Goal: Check status: Check status

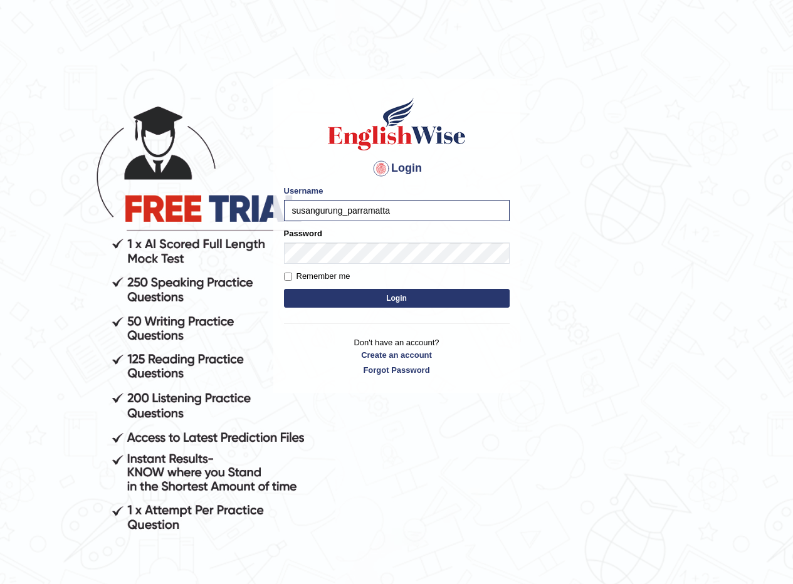
click at [340, 209] on input "susangurung_parramatta" at bounding box center [397, 210] width 226 height 21
type input "sheikh_parramatta"
click at [402, 295] on button "Login" at bounding box center [397, 298] width 226 height 19
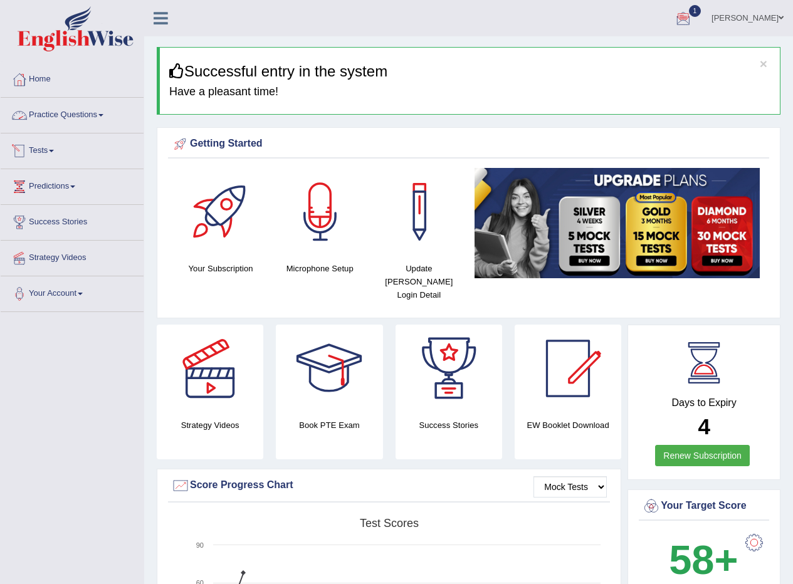
click at [54, 151] on span at bounding box center [51, 151] width 5 height 3
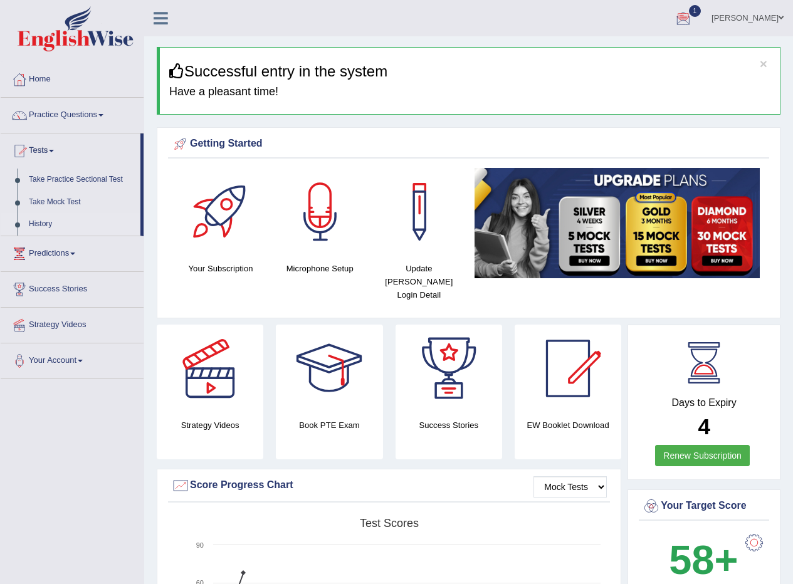
click at [41, 221] on link "History" at bounding box center [81, 224] width 117 height 23
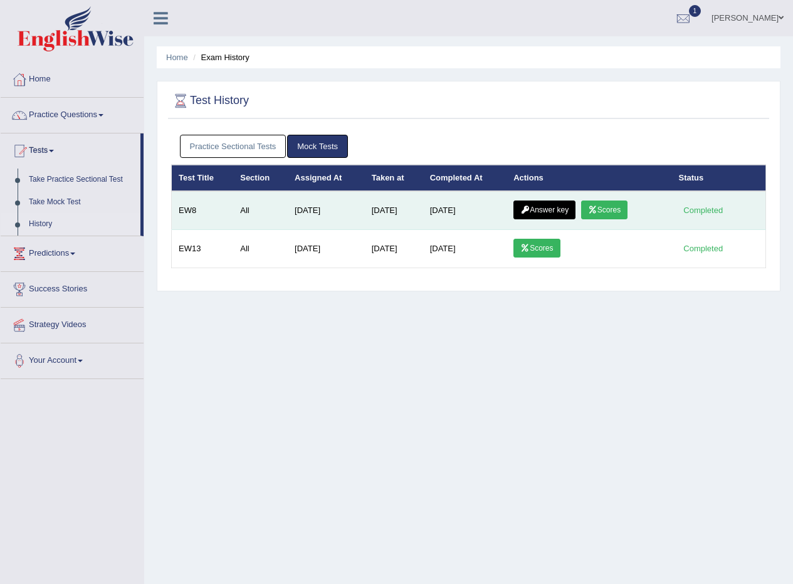
click at [613, 209] on link "Scores" at bounding box center [604, 210] width 46 height 19
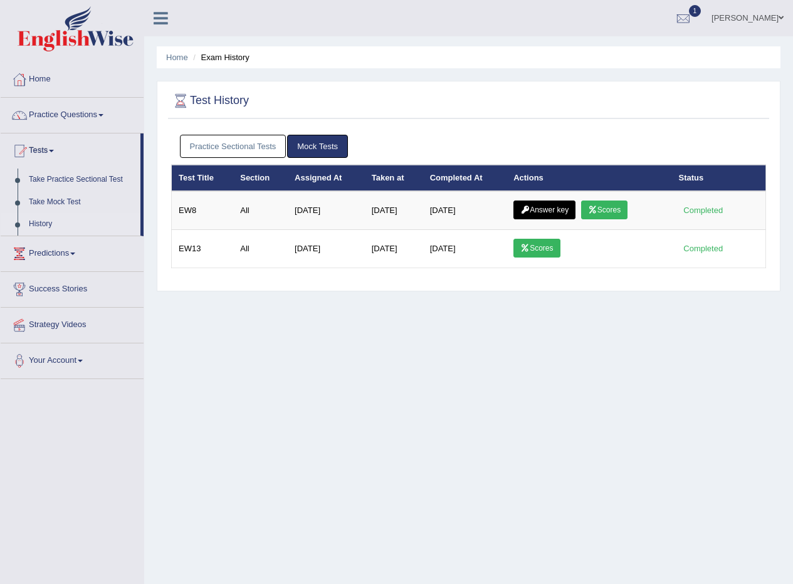
click at [256, 144] on link "Practice Sectional Tests" at bounding box center [233, 146] width 107 height 23
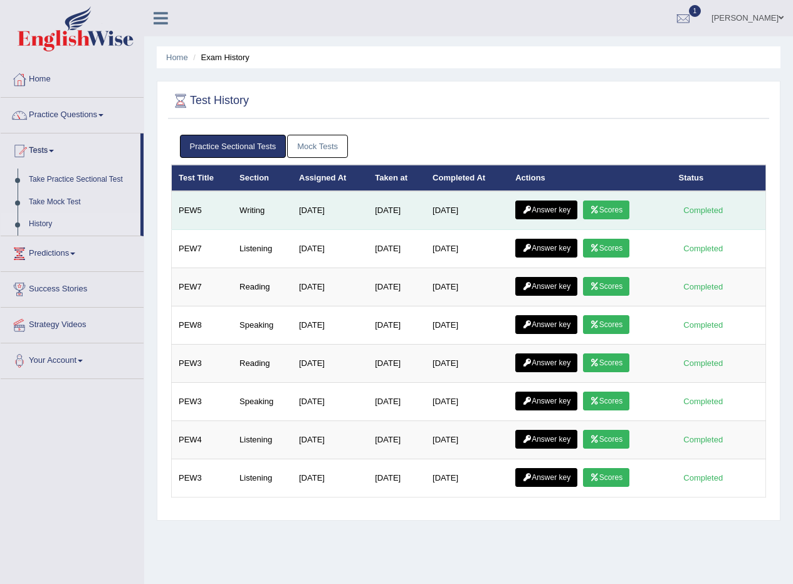
click at [613, 216] on link "Scores" at bounding box center [606, 210] width 46 height 19
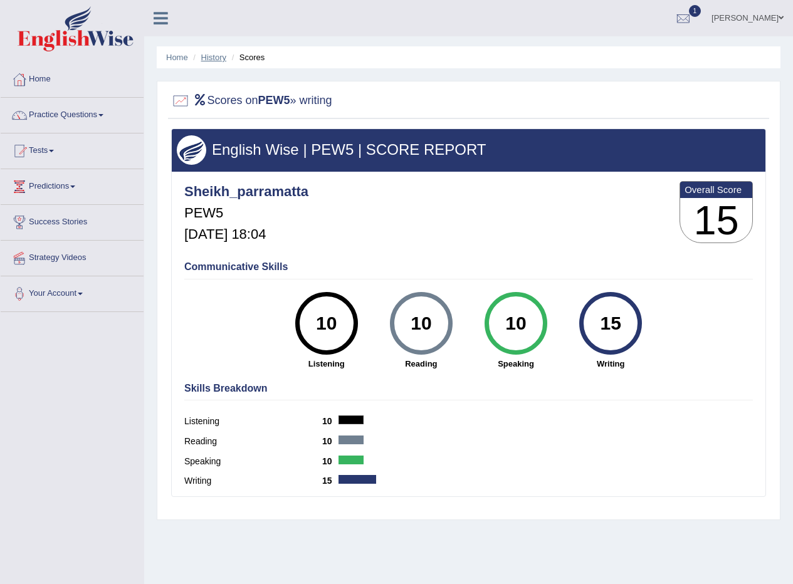
click at [212, 56] on link "History" at bounding box center [213, 57] width 25 height 9
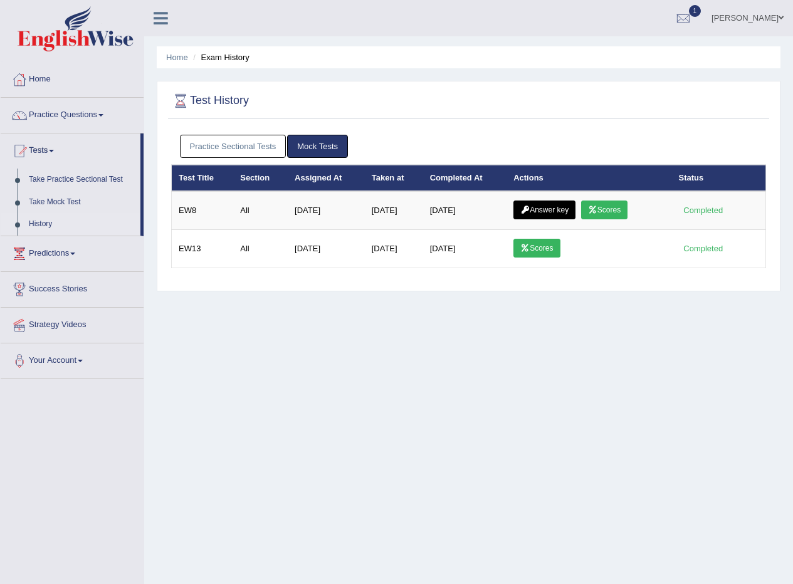
click at [248, 141] on link "Practice Sectional Tests" at bounding box center [233, 146] width 107 height 23
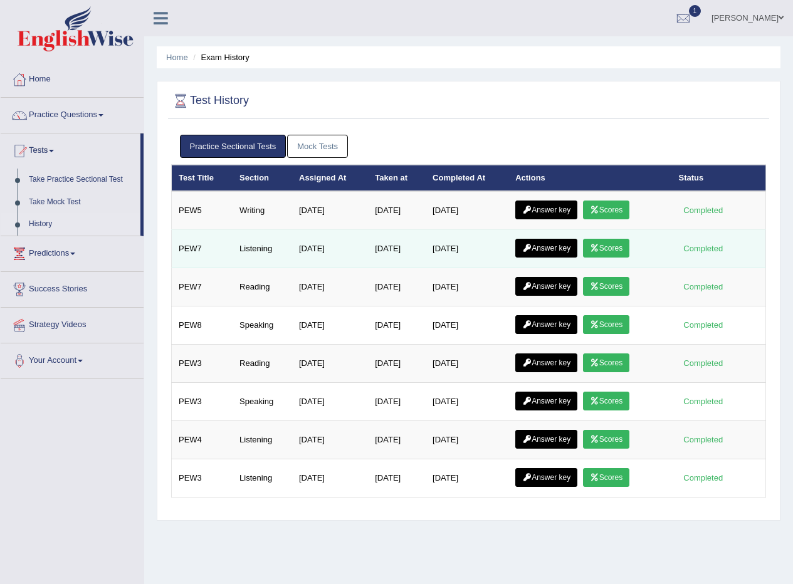
click at [610, 250] on link "Scores" at bounding box center [606, 248] width 46 height 19
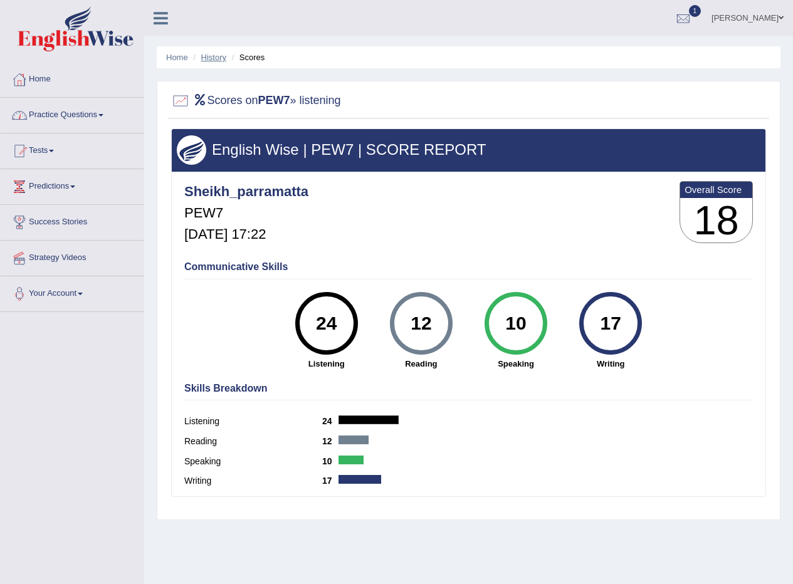
click at [213, 60] on link "History" at bounding box center [213, 57] width 25 height 9
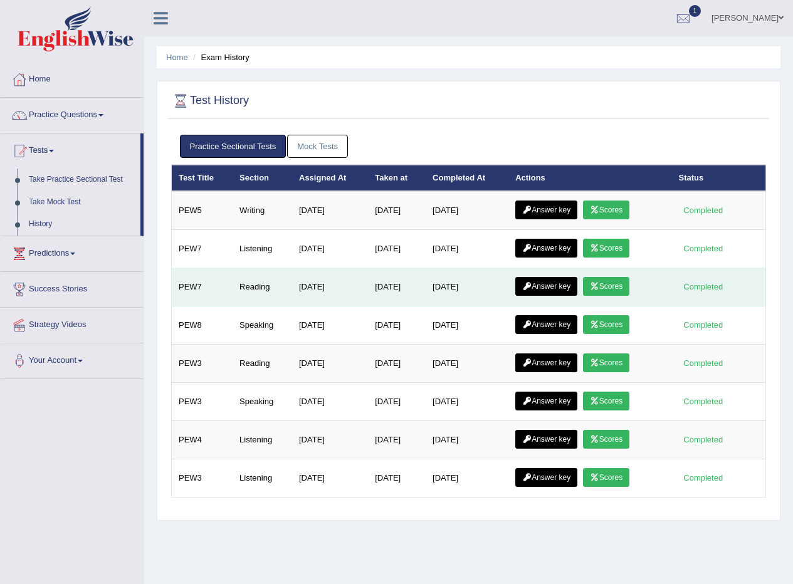
click at [618, 286] on link "Scores" at bounding box center [606, 286] width 46 height 19
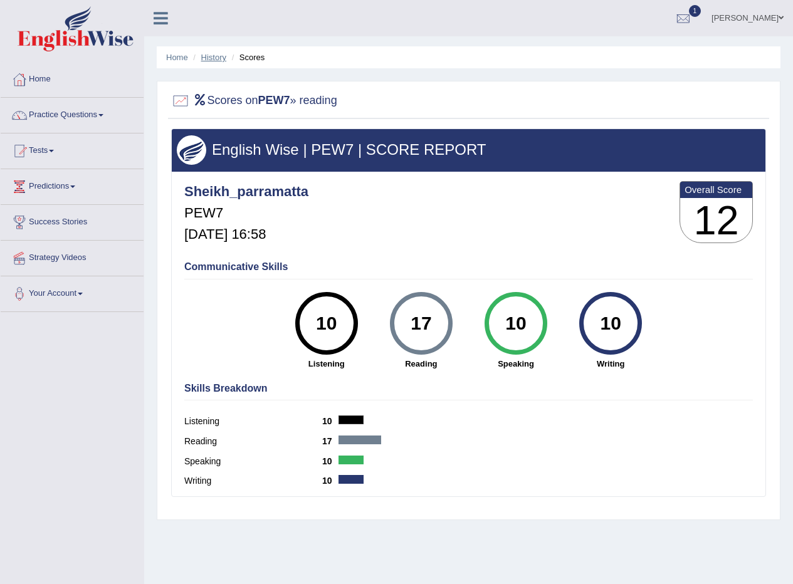
click at [218, 55] on link "History" at bounding box center [213, 57] width 25 height 9
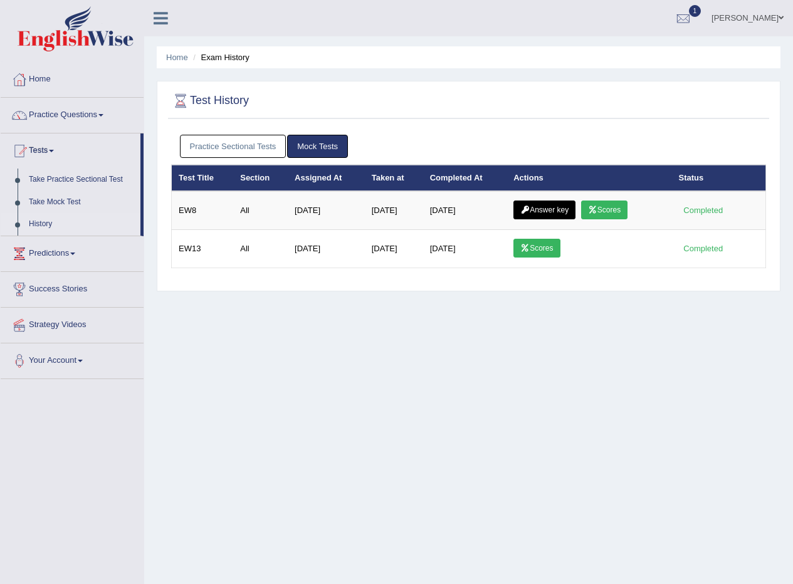
click at [221, 151] on link "Practice Sectional Tests" at bounding box center [233, 146] width 107 height 23
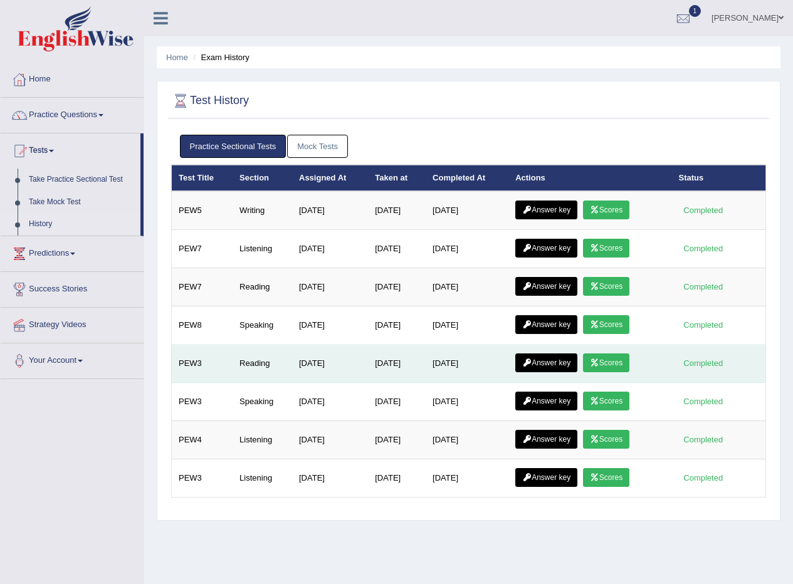
click at [621, 364] on link "Scores" at bounding box center [606, 363] width 46 height 19
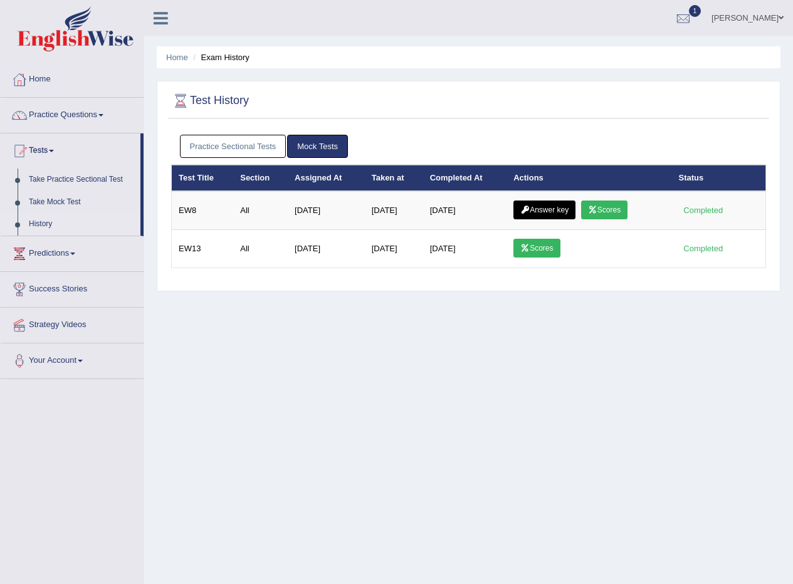
click at [237, 144] on link "Practice Sectional Tests" at bounding box center [233, 146] width 107 height 23
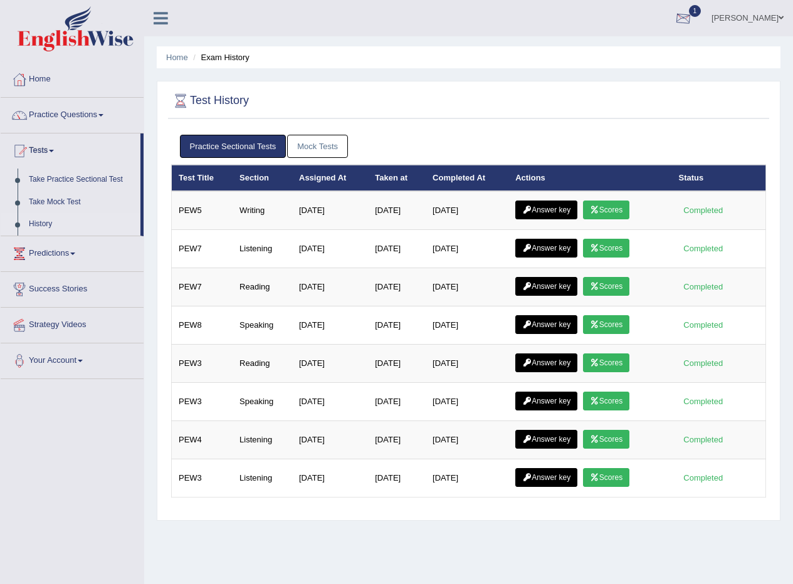
click at [676, 20] on div at bounding box center [683, 18] width 19 height 19
